Goal: Transaction & Acquisition: Obtain resource

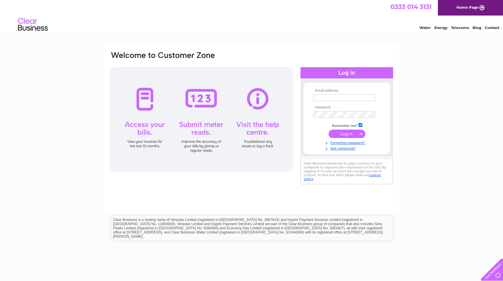
type input "adrian@dcukltd.com"
click at [345, 135] on input "submit" at bounding box center [347, 134] width 37 height 8
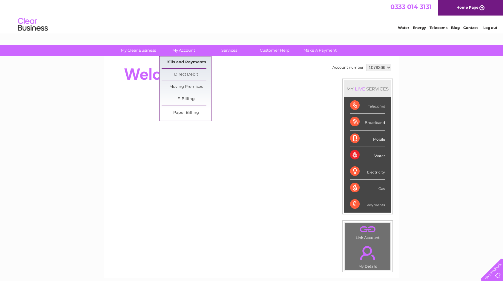
click at [188, 60] on link "Bills and Payments" at bounding box center [186, 62] width 49 height 12
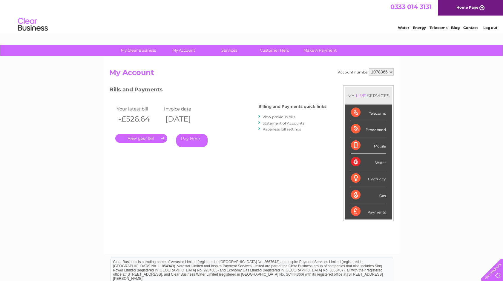
click at [139, 142] on link "." at bounding box center [141, 138] width 52 height 9
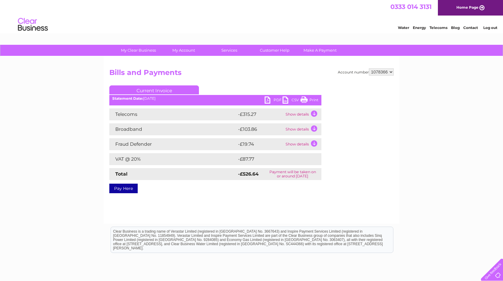
click at [270, 99] on link "PDF" at bounding box center [274, 101] width 18 height 9
click at [270, 97] on link "PDF" at bounding box center [274, 101] width 18 height 9
